Goal: Information Seeking & Learning: Learn about a topic

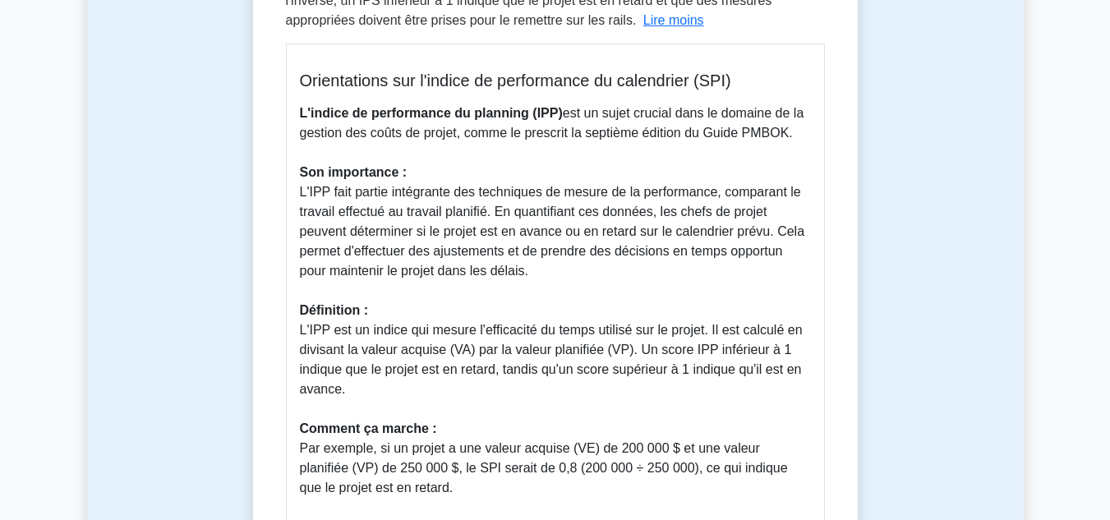
scroll to position [109, 0]
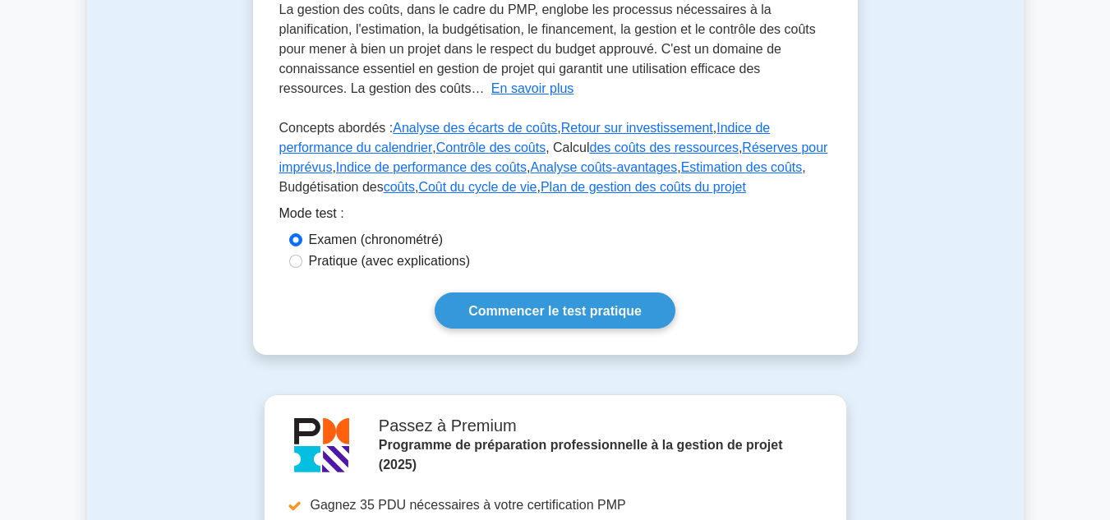
scroll to position [319, 0]
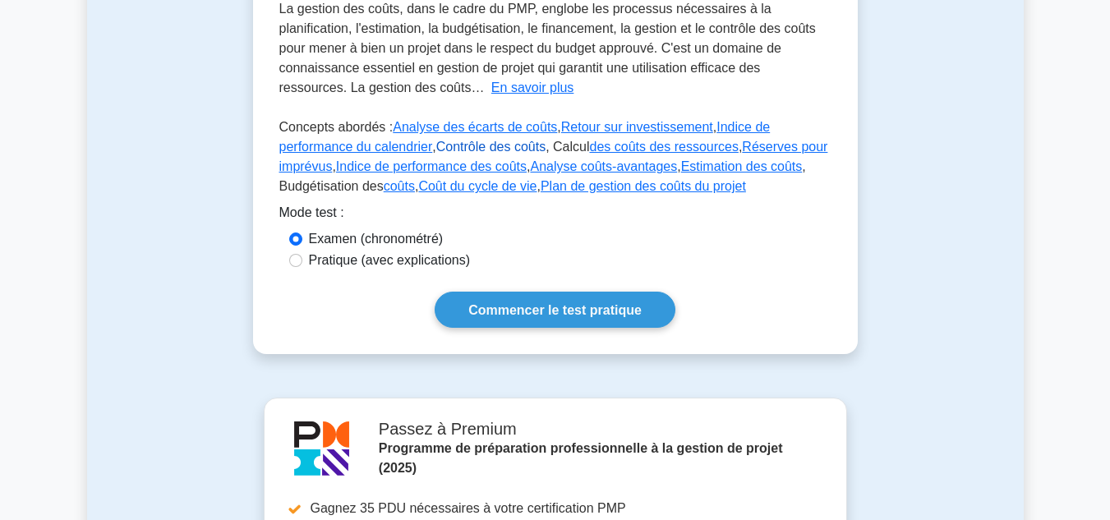
click at [436, 140] on font "Contrôle des coûts" at bounding box center [490, 147] width 109 height 14
click at [618, 145] on font "des coûts des ressources" at bounding box center [663, 147] width 149 height 14
click at [723, 144] on font "Réserves pour imprévus" at bounding box center [553, 157] width 549 height 34
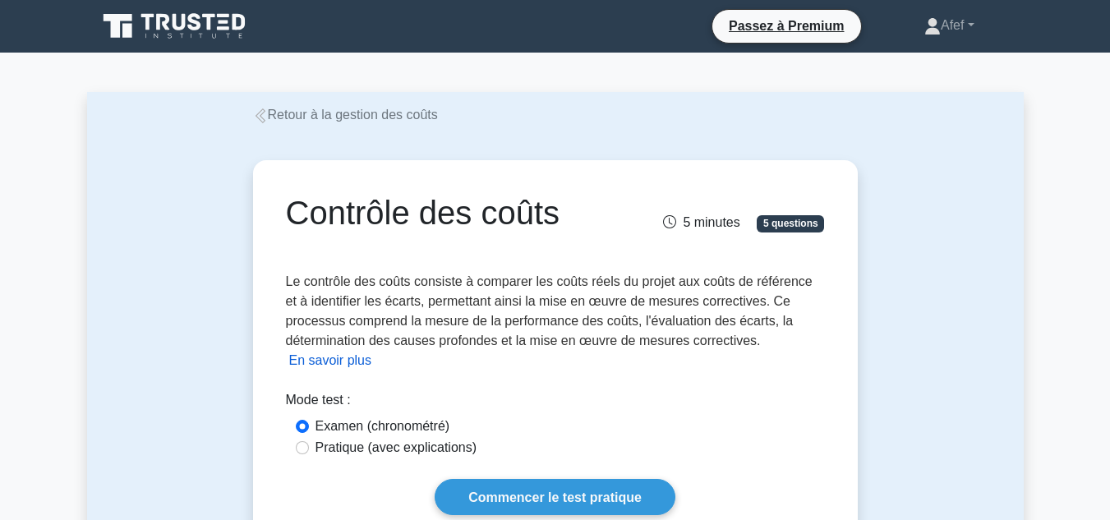
click at [345, 365] on font "En savoir plus" at bounding box center [330, 360] width 83 height 14
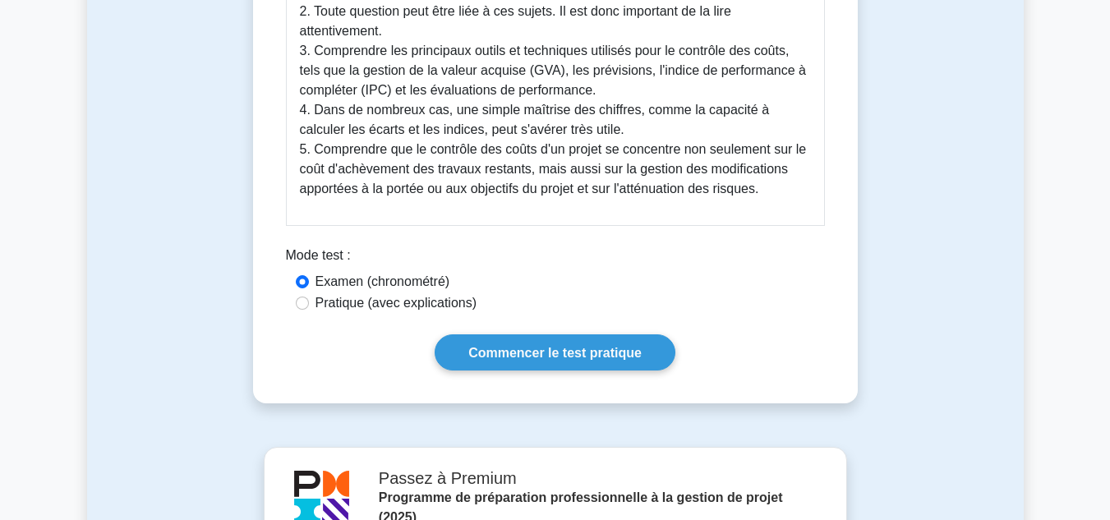
scroll to position [939, 0]
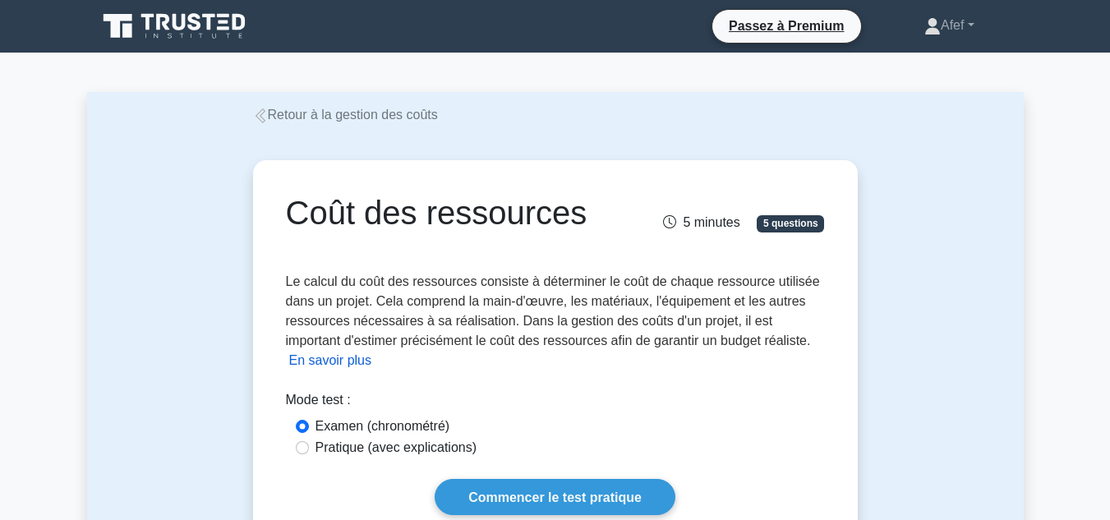
click at [335, 361] on font "En savoir plus" at bounding box center [330, 360] width 83 height 14
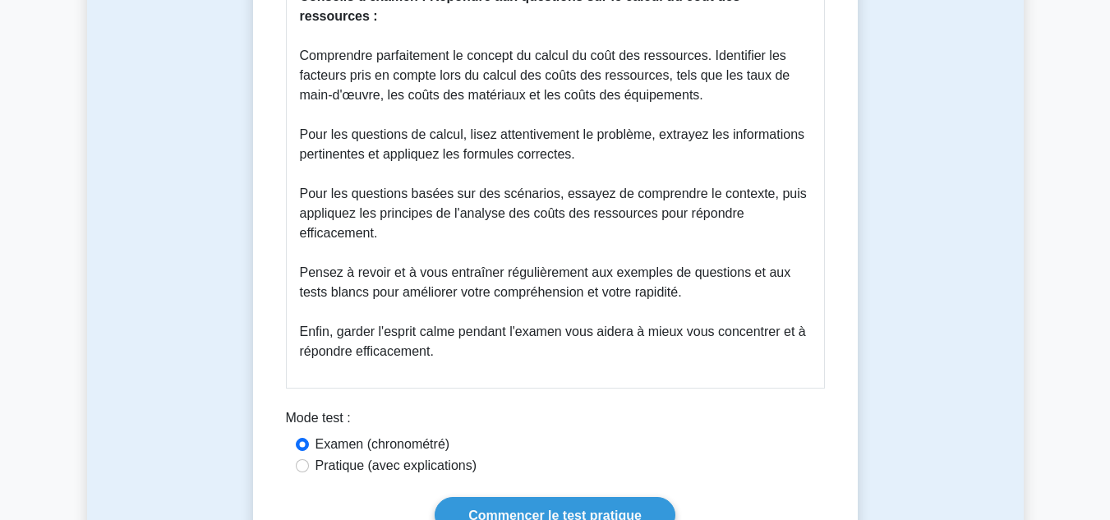
scroll to position [938, 0]
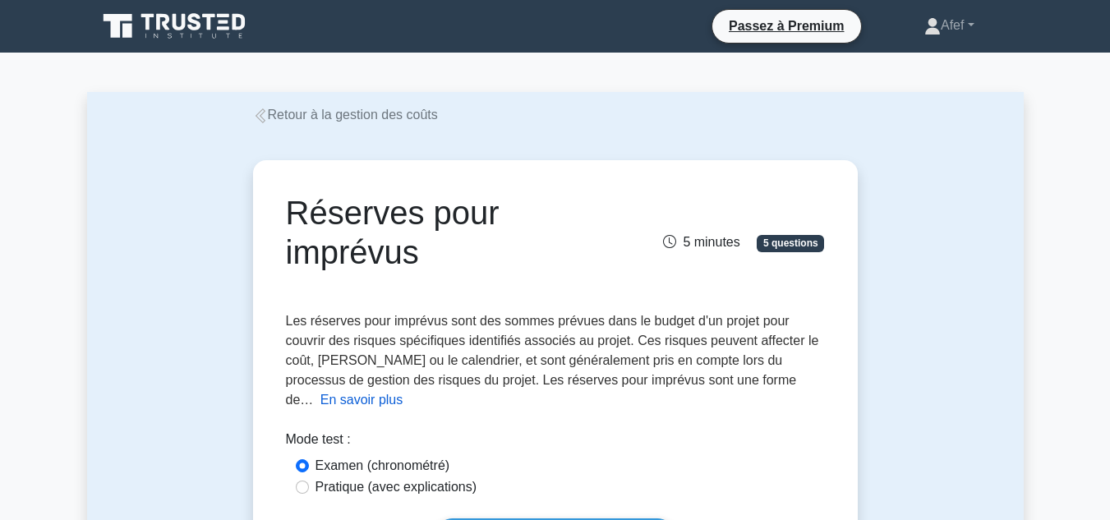
click at [403, 393] on font "En savoir plus" at bounding box center [361, 400] width 83 height 14
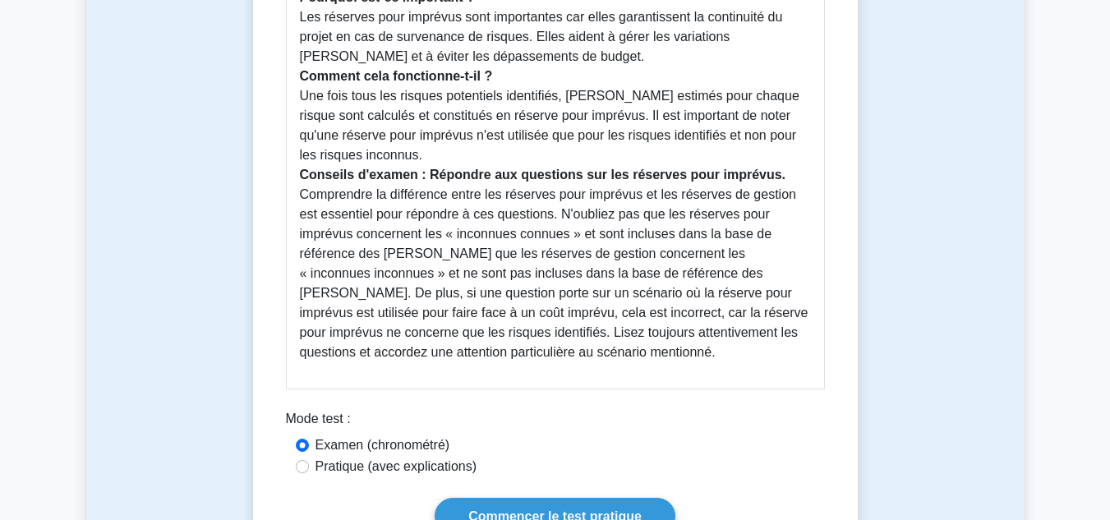
scroll to position [724, 0]
